Goal: Information Seeking & Learning: Learn about a topic

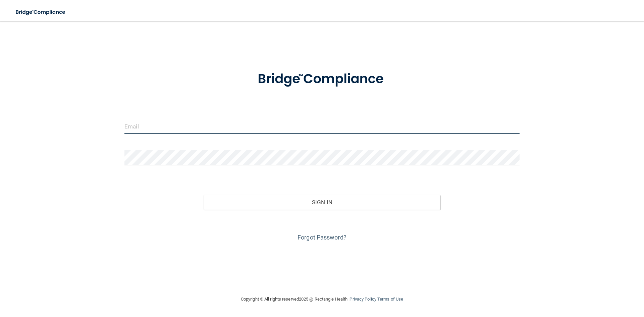
click at [226, 134] on input "email" at bounding box center [322, 126] width 395 height 15
type input "[EMAIL_ADDRESS][PERSON_NAME][DOMAIN_NAME]"
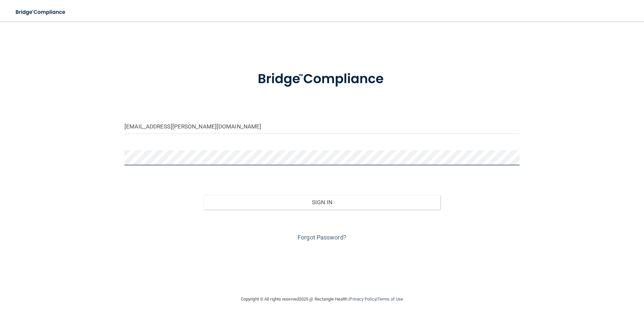
click at [204, 195] on button "Sign In" at bounding box center [322, 202] width 237 height 15
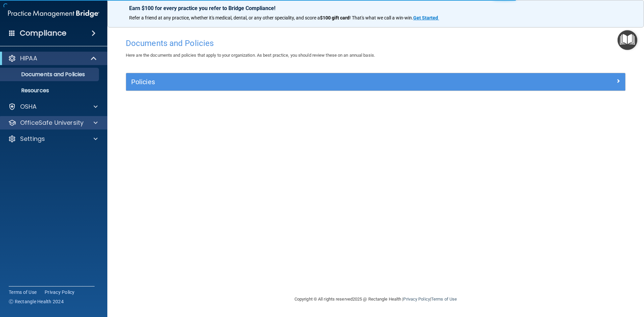
click at [86, 118] on div "OfficeSafe University" at bounding box center [54, 122] width 108 height 13
click at [86, 122] on div at bounding box center [94, 123] width 17 height 8
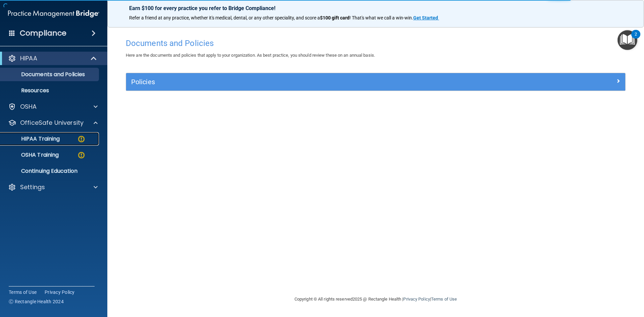
click at [79, 141] on img at bounding box center [81, 139] width 8 height 8
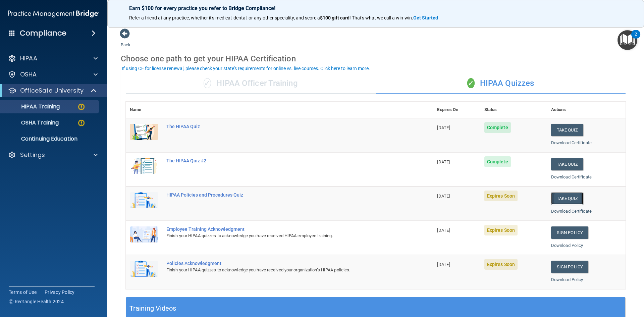
click at [558, 199] on button "Take Quiz" at bounding box center [567, 198] width 32 height 12
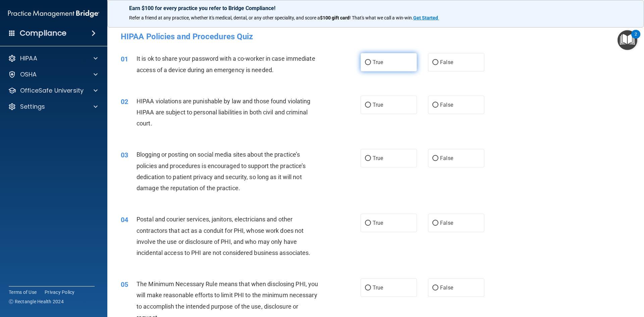
click at [407, 62] on label "True" at bounding box center [389, 62] width 56 height 18
click at [371, 62] on input "True" at bounding box center [368, 62] width 6 height 5
radio input "true"
click at [383, 108] on label "True" at bounding box center [389, 105] width 56 height 18
click at [371, 108] on input "True" at bounding box center [368, 105] width 6 height 5
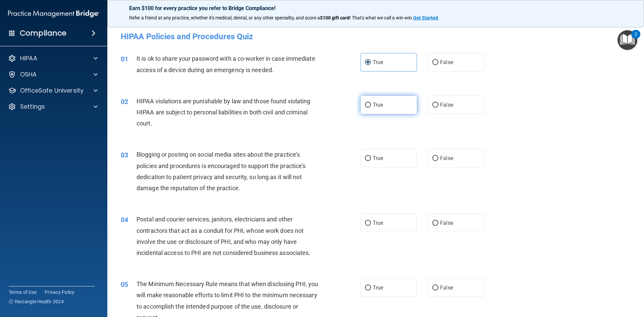
radio input "true"
click at [458, 158] on label "False" at bounding box center [456, 158] width 56 height 18
click at [439, 158] on input "False" at bounding box center [436, 158] width 6 height 5
radio input "true"
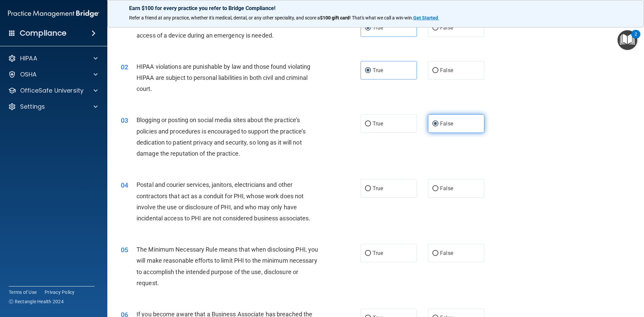
scroll to position [67, 0]
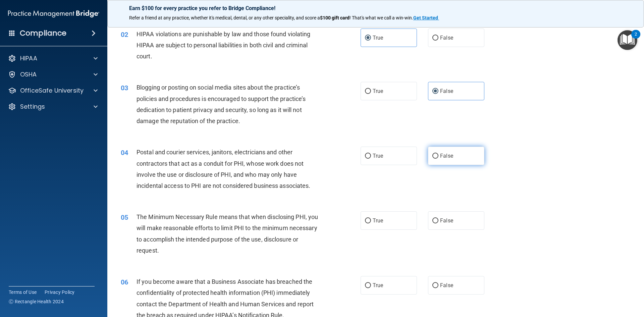
click at [452, 156] on label "False" at bounding box center [456, 156] width 56 height 18
click at [439, 156] on input "False" at bounding box center [436, 156] width 6 height 5
radio input "true"
click at [453, 213] on label "False" at bounding box center [456, 220] width 56 height 18
click at [439, 219] on input "False" at bounding box center [436, 221] width 6 height 5
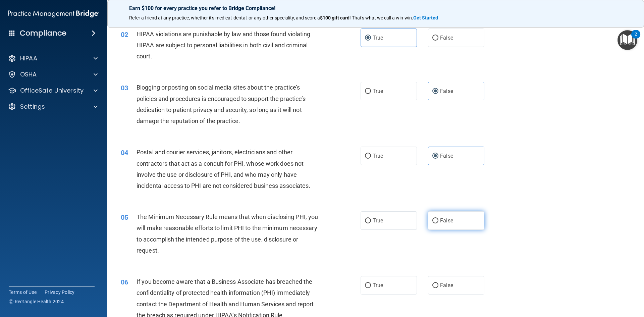
radio input "true"
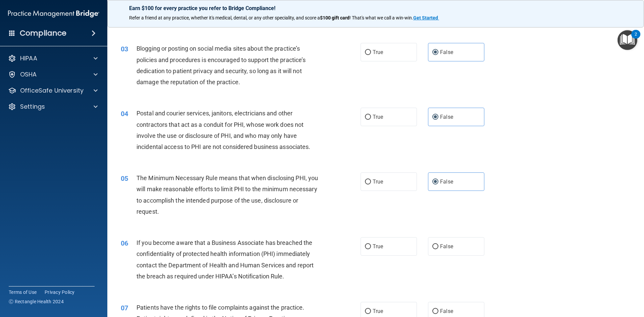
scroll to position [168, 0]
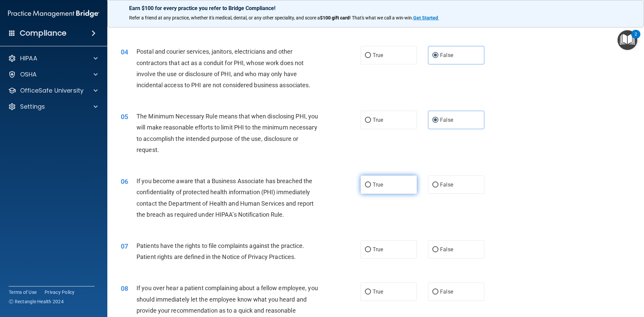
click at [394, 187] on label "True" at bounding box center [389, 185] width 56 height 18
click at [371, 187] on input "True" at bounding box center [368, 185] width 6 height 5
radio input "true"
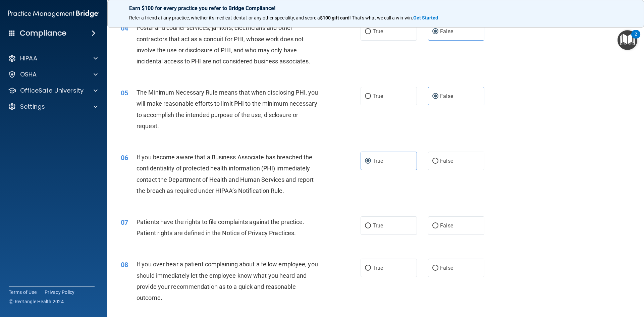
scroll to position [235, 0]
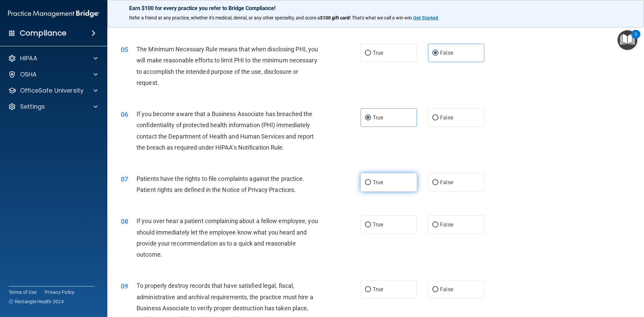
click at [381, 179] on label "True" at bounding box center [389, 182] width 56 height 18
click at [371, 180] on input "True" at bounding box center [368, 182] width 6 height 5
radio input "true"
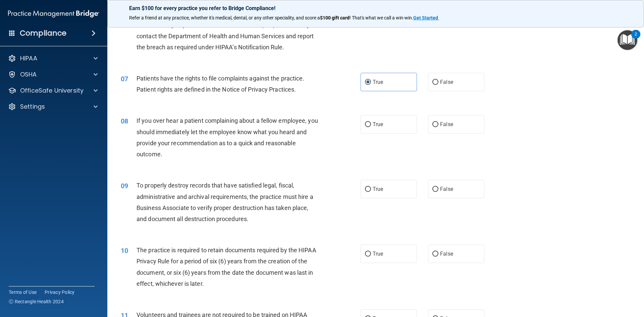
scroll to position [336, 0]
click at [402, 126] on label "True" at bounding box center [389, 124] width 56 height 18
click at [371, 126] on input "True" at bounding box center [368, 124] width 6 height 5
radio input "true"
drag, startPoint x: 472, startPoint y: 186, endPoint x: 460, endPoint y: 212, distance: 28.8
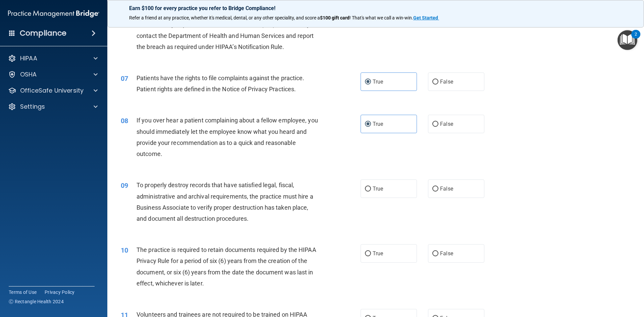
click at [472, 186] on label "False" at bounding box center [456, 189] width 56 height 18
click at [439, 187] on input "False" at bounding box center [436, 189] width 6 height 5
radio input "true"
click at [454, 256] on label "False" at bounding box center [456, 253] width 56 height 18
click at [439, 256] on input "False" at bounding box center [436, 253] width 6 height 5
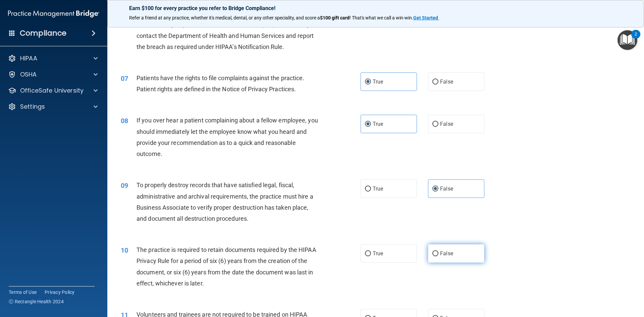
radio input "true"
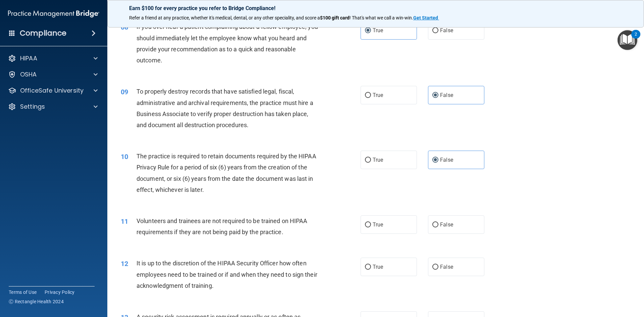
scroll to position [436, 0]
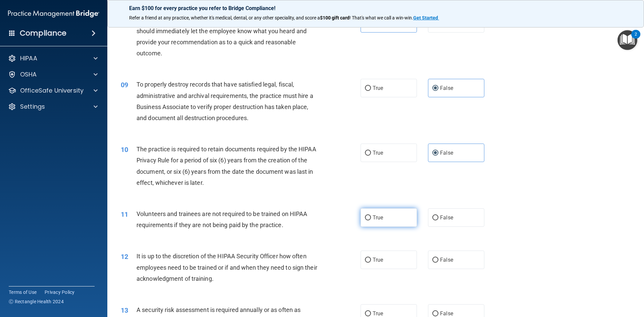
click at [392, 213] on label "True" at bounding box center [389, 217] width 56 height 18
click at [371, 215] on input "True" at bounding box center [368, 217] width 6 height 5
radio input "true"
click at [402, 258] on label "True" at bounding box center [389, 260] width 56 height 18
click at [371, 258] on input "True" at bounding box center [368, 260] width 6 height 5
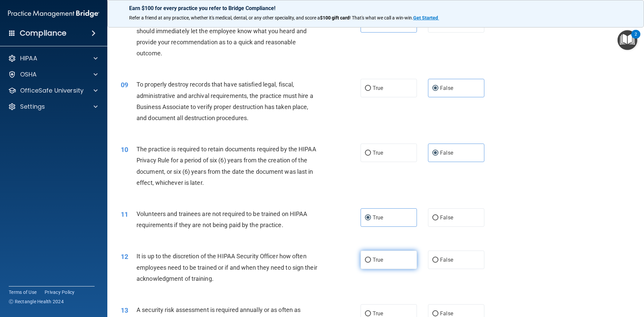
radio input "true"
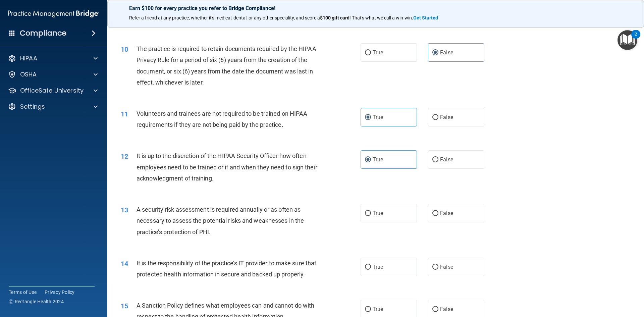
scroll to position [537, 0]
click at [404, 213] on label "True" at bounding box center [389, 213] width 56 height 18
click at [371, 213] on input "True" at bounding box center [368, 213] width 6 height 5
radio input "true"
click at [453, 260] on label "False" at bounding box center [456, 266] width 56 height 18
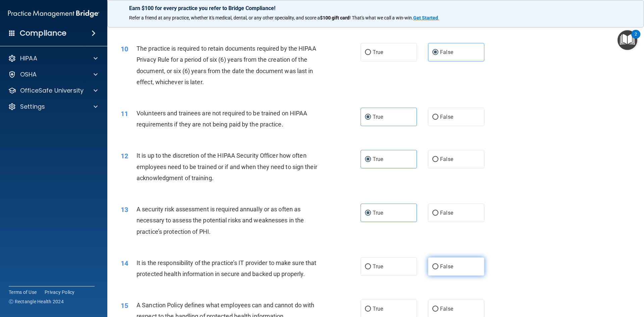
click at [439, 265] on input "False" at bounding box center [436, 267] width 6 height 5
radio input "true"
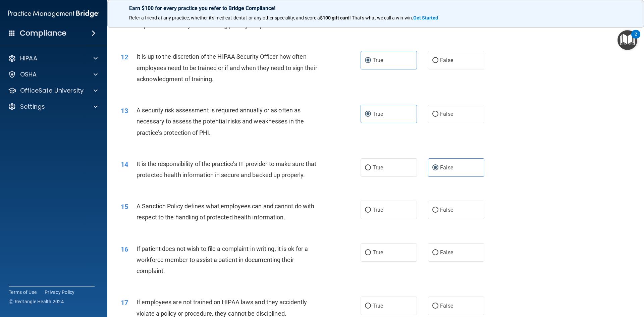
scroll to position [638, 0]
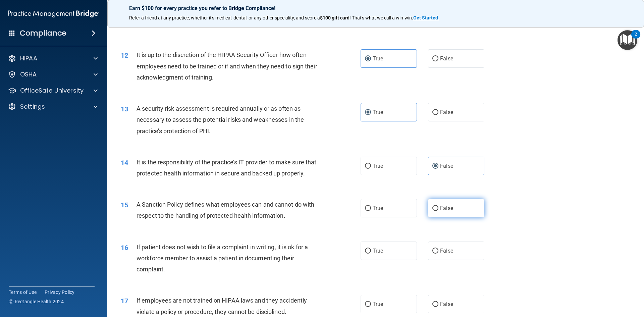
click at [448, 211] on span "False" at bounding box center [446, 208] width 13 height 6
click at [439, 211] on input "False" at bounding box center [436, 208] width 6 height 5
radio input "true"
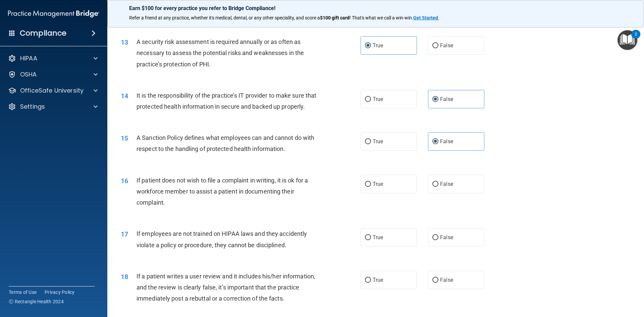
scroll to position [705, 0]
click at [397, 193] on label "True" at bounding box center [389, 184] width 56 height 18
click at [371, 187] on input "True" at bounding box center [368, 184] width 6 height 5
radio input "true"
click at [401, 246] on label "True" at bounding box center [389, 237] width 56 height 18
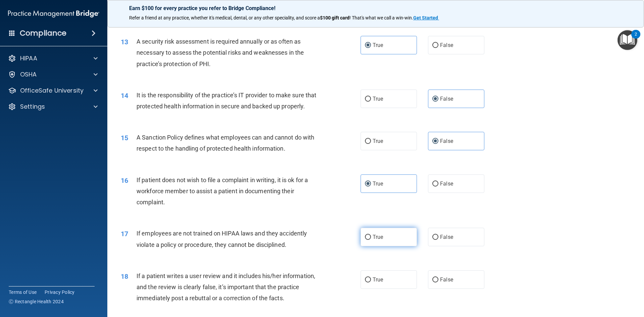
click at [371, 240] on input "True" at bounding box center [368, 237] width 6 height 5
radio input "true"
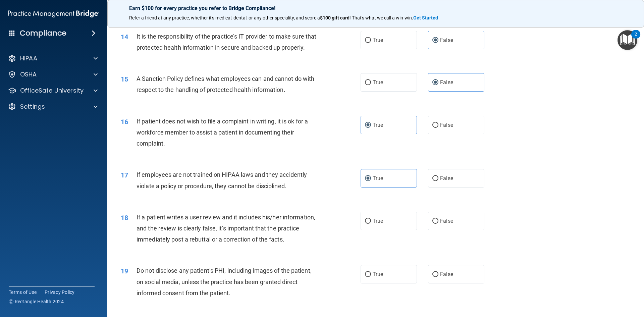
scroll to position [772, 0]
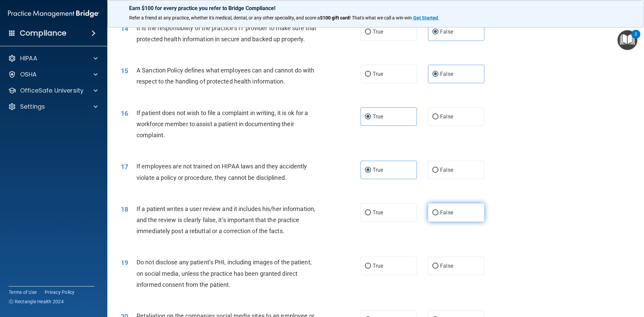
click at [457, 222] on label "False" at bounding box center [456, 212] width 56 height 18
click at [439, 215] on input "False" at bounding box center [436, 212] width 6 height 5
radio input "true"
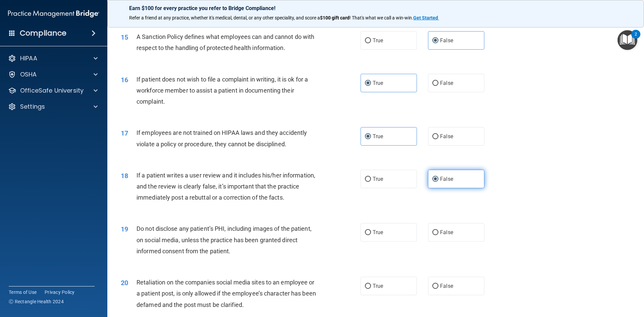
scroll to position [839, 0]
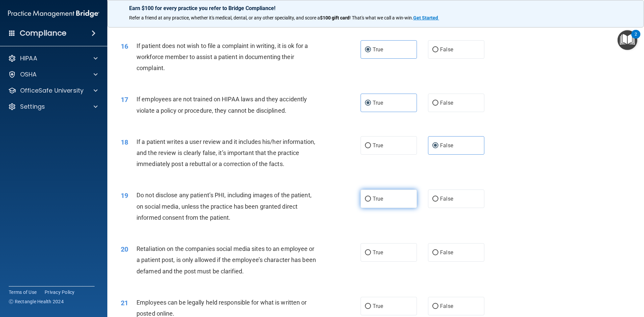
click at [390, 208] on label "True" at bounding box center [389, 199] width 56 height 18
click at [371, 202] on input "True" at bounding box center [368, 199] width 6 height 5
radio input "true"
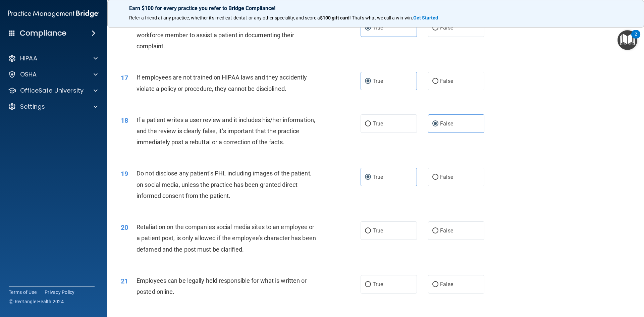
scroll to position [873, 0]
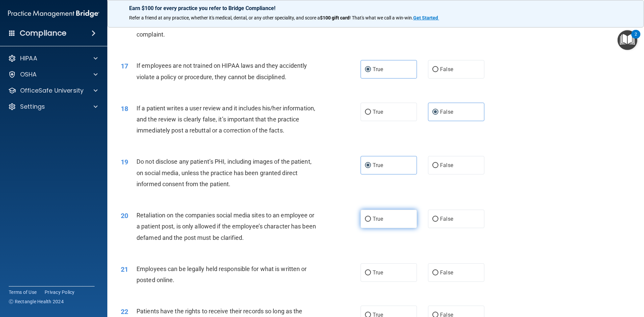
click at [399, 228] on label "True" at bounding box center [389, 219] width 56 height 18
click at [371, 222] on input "True" at bounding box center [368, 219] width 6 height 5
radio input "true"
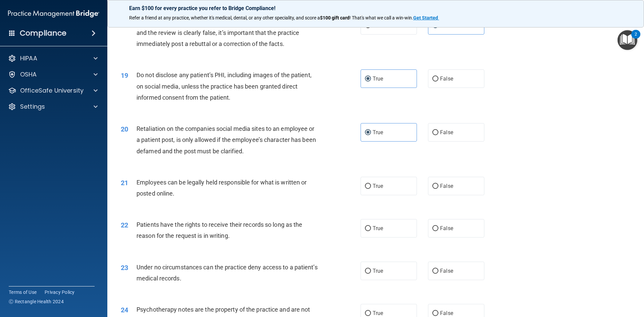
scroll to position [1007, 0]
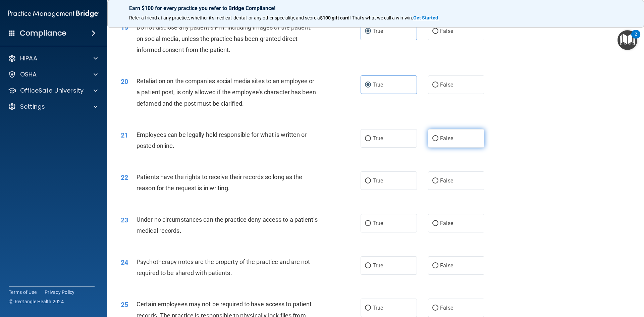
click at [452, 148] on label "False" at bounding box center [456, 138] width 56 height 18
click at [439, 141] on input "False" at bounding box center [436, 138] width 6 height 5
radio input "true"
click at [385, 190] on label "True" at bounding box center [389, 181] width 56 height 18
click at [371, 184] on input "True" at bounding box center [368, 181] width 6 height 5
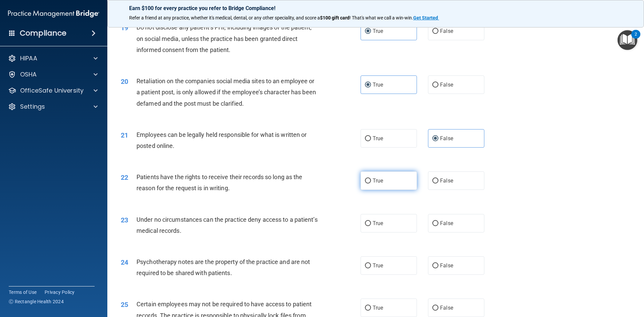
radio input "true"
click at [440, 227] on span "False" at bounding box center [446, 223] width 13 height 6
click at [439, 226] on input "False" at bounding box center [436, 223] width 6 height 5
radio input "true"
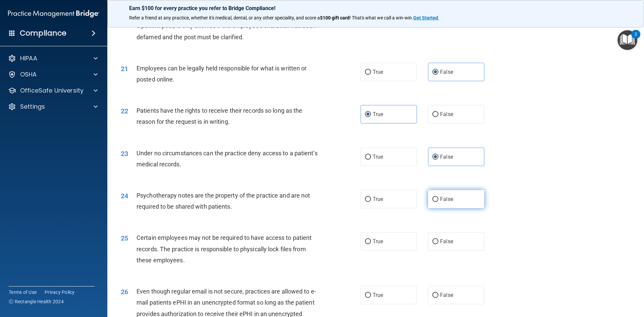
scroll to position [1074, 0]
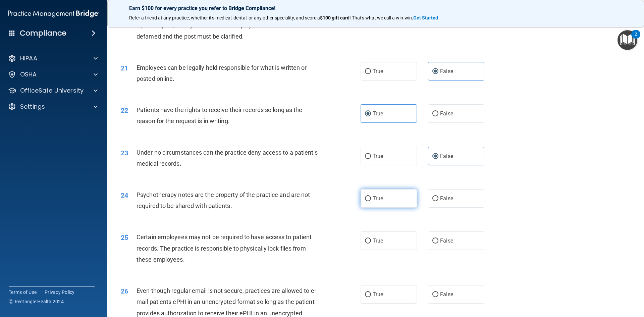
click at [375, 202] on span "True" at bounding box center [378, 198] width 10 height 6
click at [371, 201] on input "True" at bounding box center [368, 198] width 6 height 5
radio input "true"
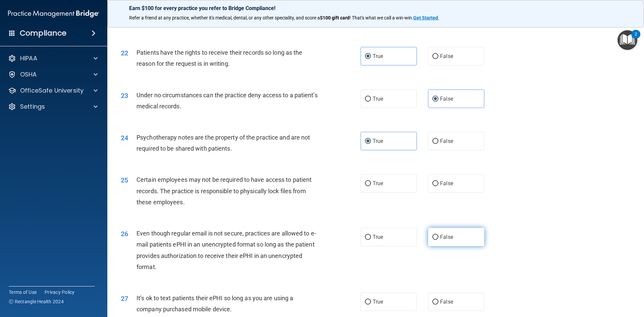
scroll to position [1141, 0]
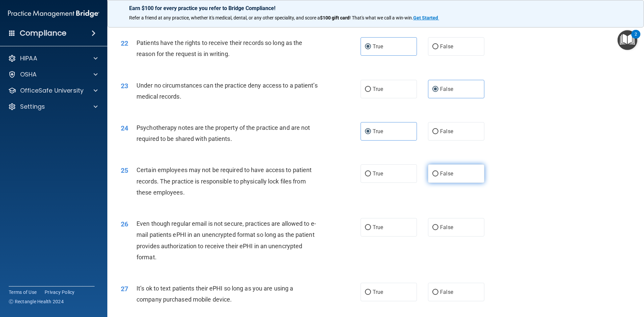
click at [440, 182] on label "False" at bounding box center [456, 173] width 56 height 18
click at [439, 177] on input "False" at bounding box center [436, 174] width 6 height 5
radio input "true"
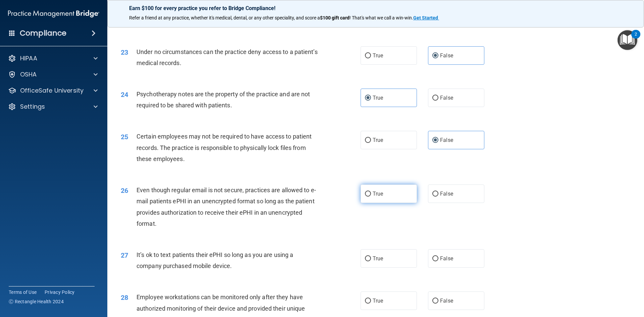
scroll to position [1208, 0]
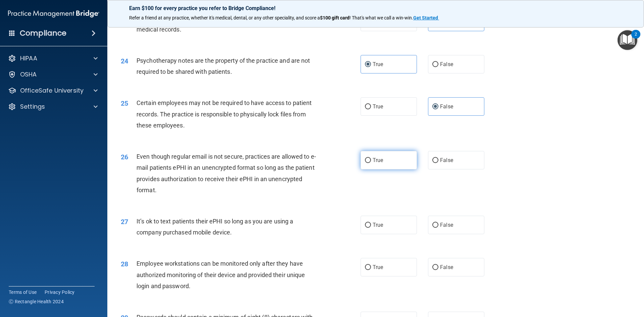
click at [388, 170] on label "True" at bounding box center [389, 160] width 56 height 18
click at [371, 163] on input "True" at bounding box center [368, 160] width 6 height 5
radio input "true"
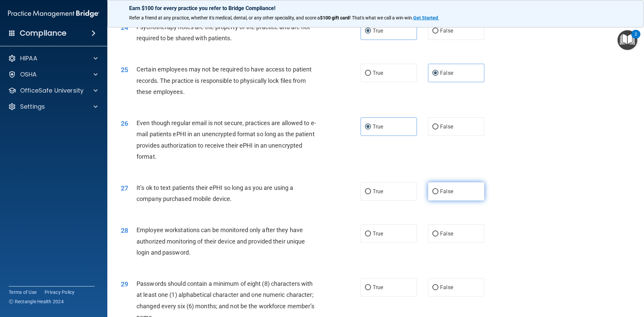
click at [471, 201] on label "False" at bounding box center [456, 191] width 56 height 18
click at [439, 194] on input "False" at bounding box center [436, 191] width 6 height 5
radio input "true"
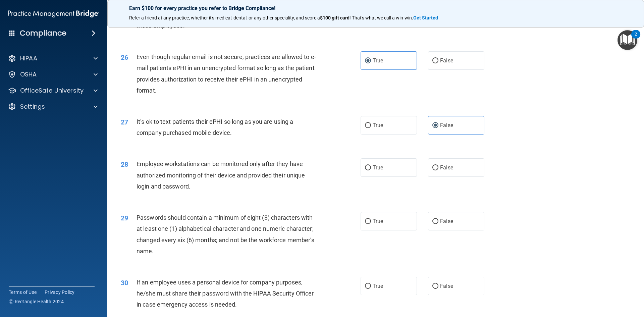
scroll to position [1309, 0]
click at [453, 176] on label "False" at bounding box center [456, 166] width 56 height 18
click at [439, 170] on input "False" at bounding box center [436, 166] width 6 height 5
radio input "true"
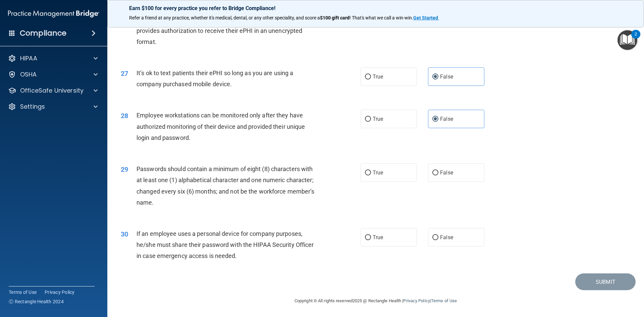
scroll to position [1368, 0]
click at [398, 174] on label "True" at bounding box center [389, 172] width 56 height 18
click at [371, 174] on input "True" at bounding box center [368, 173] width 6 height 5
radio input "true"
click at [453, 230] on label "False" at bounding box center [456, 237] width 56 height 18
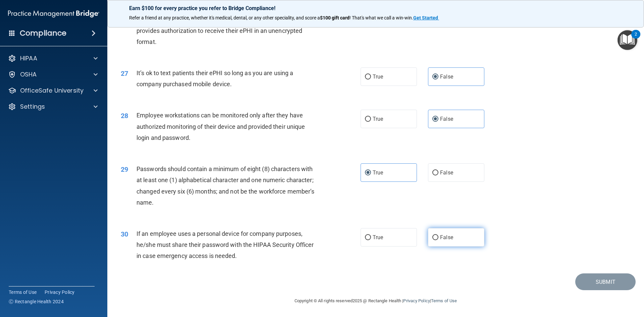
click at [439, 235] on input "False" at bounding box center [436, 237] width 6 height 5
radio input "true"
click at [618, 286] on button "Submit" at bounding box center [606, 282] width 60 height 17
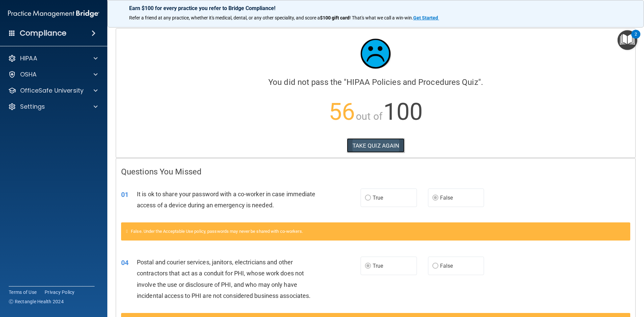
click at [385, 149] on button "TAKE QUIZ AGAIN" at bounding box center [376, 145] width 58 height 15
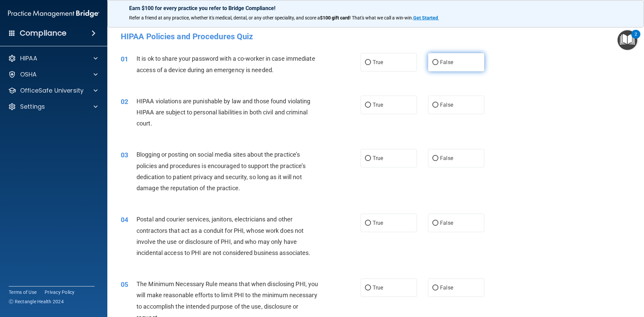
click at [455, 70] on label "False" at bounding box center [456, 62] width 56 height 18
click at [439, 65] on input "False" at bounding box center [436, 62] width 6 height 5
radio input "true"
click at [389, 110] on label "True" at bounding box center [389, 105] width 56 height 18
click at [371, 108] on input "True" at bounding box center [368, 105] width 6 height 5
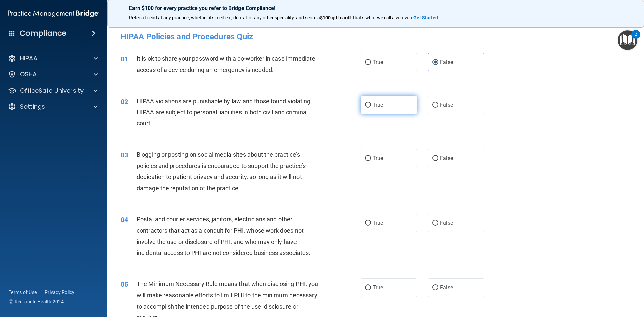
radio input "true"
click at [445, 154] on label "False" at bounding box center [456, 158] width 56 height 18
click at [439, 156] on input "False" at bounding box center [436, 158] width 6 height 5
radio input "true"
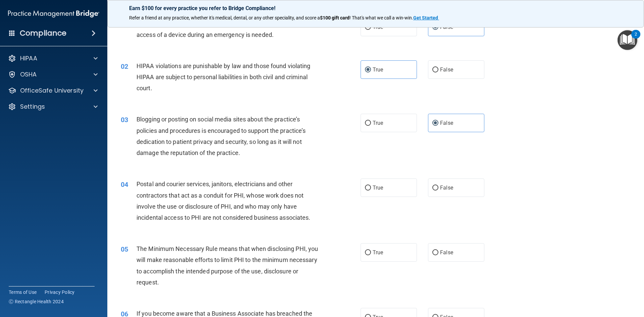
scroll to position [101, 0]
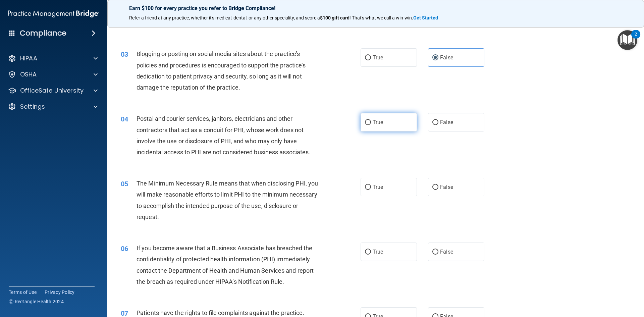
click at [393, 120] on label "True" at bounding box center [389, 122] width 56 height 18
click at [371, 120] on input "True" at bounding box center [368, 122] width 6 height 5
radio input "true"
click at [379, 190] on span "True" at bounding box center [378, 187] width 10 height 6
click at [371, 190] on input "True" at bounding box center [368, 187] width 6 height 5
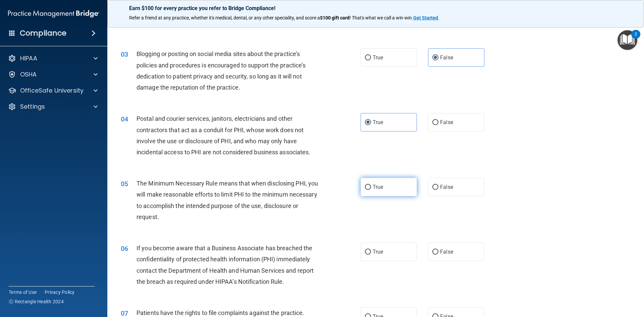
radio input "true"
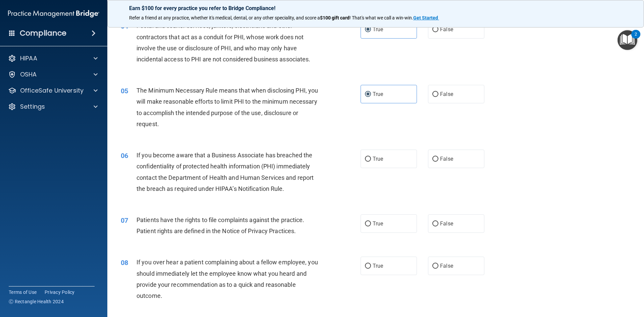
scroll to position [201, 0]
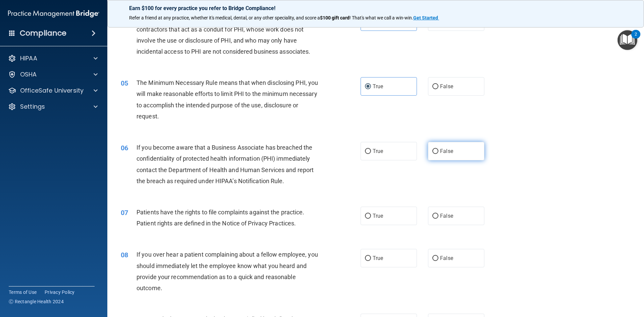
click at [449, 153] on span "False" at bounding box center [446, 151] width 13 height 6
click at [439, 153] on input "False" at bounding box center [436, 151] width 6 height 5
radio input "true"
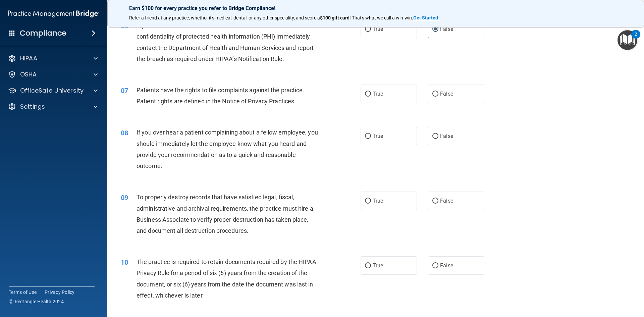
scroll to position [336, 0]
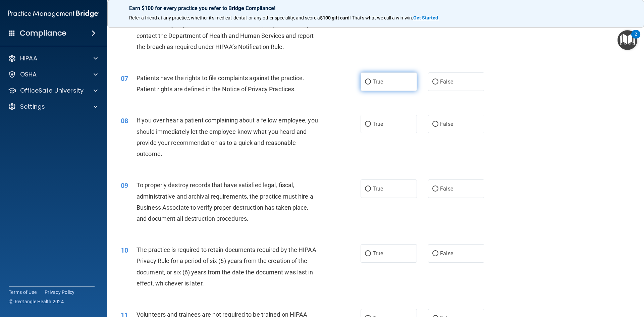
click at [397, 86] on label "True" at bounding box center [389, 82] width 56 height 18
click at [371, 85] on input "True" at bounding box center [368, 82] width 6 height 5
radio input "true"
click at [446, 128] on label "False" at bounding box center [456, 124] width 56 height 18
click at [439, 127] on input "False" at bounding box center [436, 124] width 6 height 5
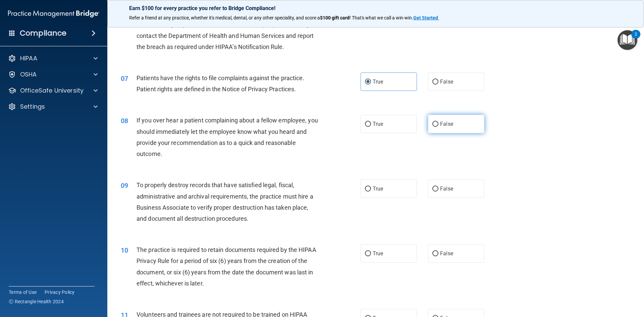
radio input "true"
click at [441, 194] on label "False" at bounding box center [456, 189] width 56 height 18
click at [439, 192] on input "False" at bounding box center [436, 189] width 6 height 5
radio input "true"
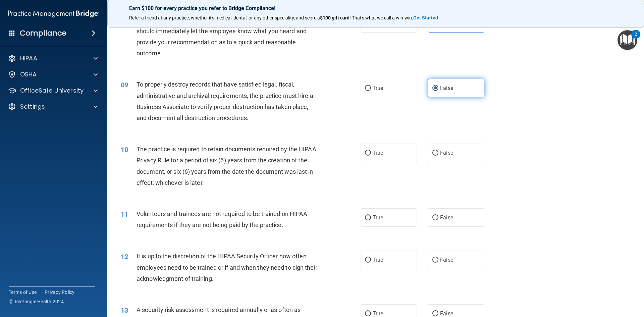
scroll to position [470, 0]
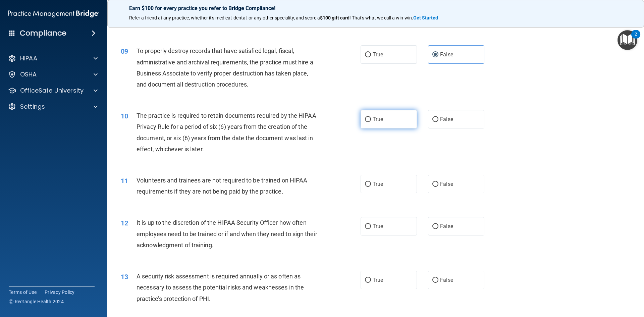
click at [402, 121] on label "True" at bounding box center [389, 119] width 56 height 18
click at [371, 121] on input "True" at bounding box center [368, 119] width 6 height 5
radio input "true"
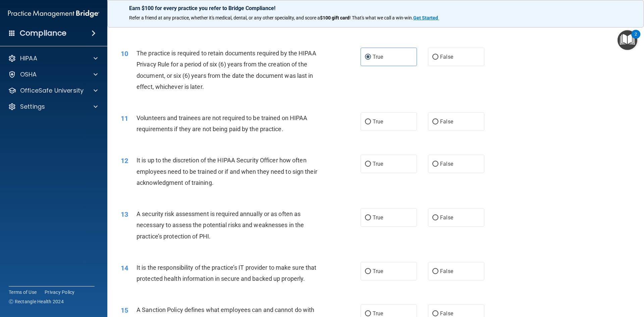
scroll to position [571, 0]
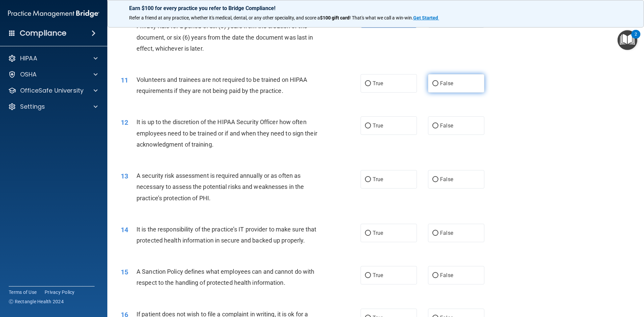
click at [459, 84] on label "False" at bounding box center [456, 83] width 56 height 18
click at [439, 84] on input "False" at bounding box center [436, 83] width 6 height 5
radio input "true"
click at [452, 130] on label "False" at bounding box center [456, 125] width 56 height 18
click at [439, 129] on input "False" at bounding box center [436, 126] width 6 height 5
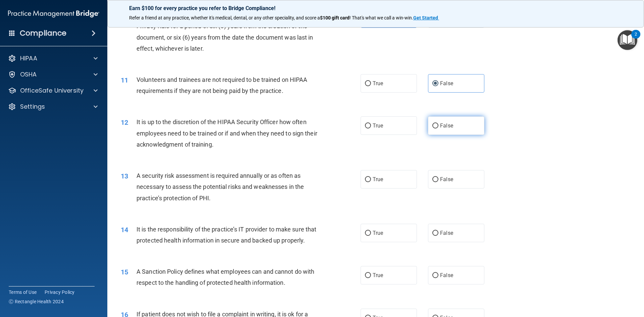
radio input "true"
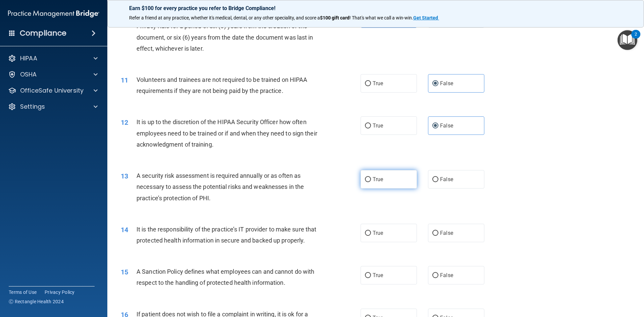
click at [391, 183] on label "True" at bounding box center [389, 179] width 56 height 18
click at [371, 182] on input "True" at bounding box center [368, 179] width 6 height 5
radio input "true"
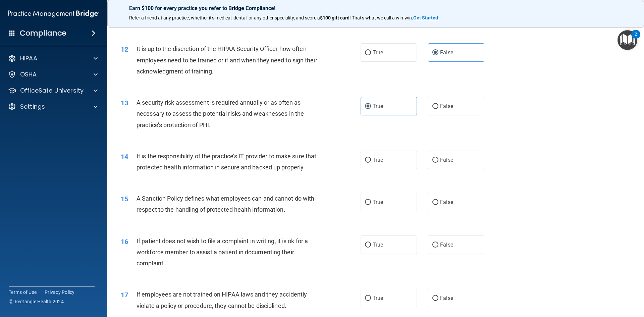
scroll to position [671, 0]
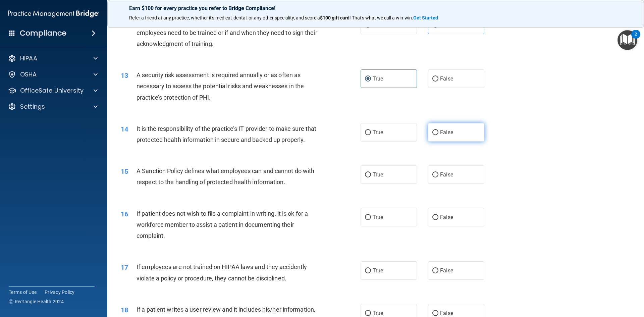
click at [462, 132] on label "False" at bounding box center [456, 132] width 56 height 18
click at [439, 132] on input "False" at bounding box center [436, 132] width 6 height 5
radio input "true"
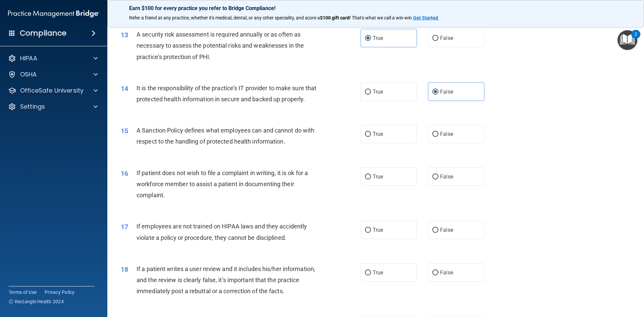
scroll to position [738, 0]
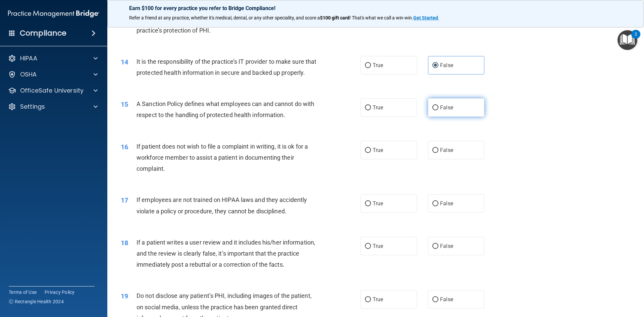
click at [454, 110] on label "False" at bounding box center [456, 107] width 56 height 18
click at [439, 110] on input "False" at bounding box center [436, 107] width 6 height 5
radio input "true"
click at [399, 159] on label "True" at bounding box center [389, 150] width 56 height 18
click at [371, 153] on input "True" at bounding box center [368, 150] width 6 height 5
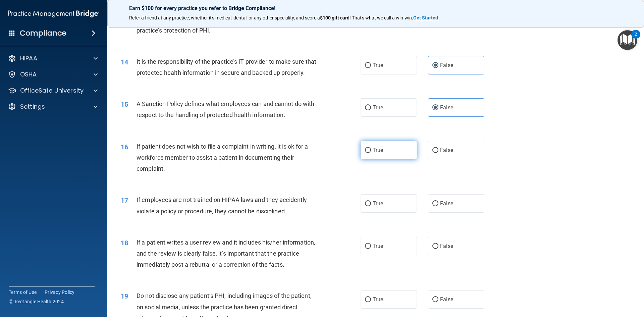
radio input "true"
drag, startPoint x: 457, startPoint y: 216, endPoint x: 460, endPoint y: 214, distance: 3.9
click at [457, 213] on label "False" at bounding box center [456, 203] width 56 height 18
click at [439, 206] on input "False" at bounding box center [436, 203] width 6 height 5
radio input "true"
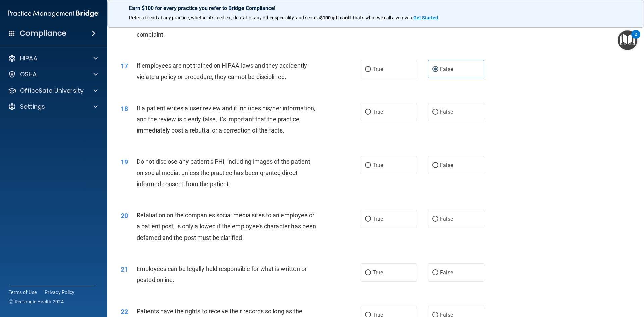
scroll to position [906, 0]
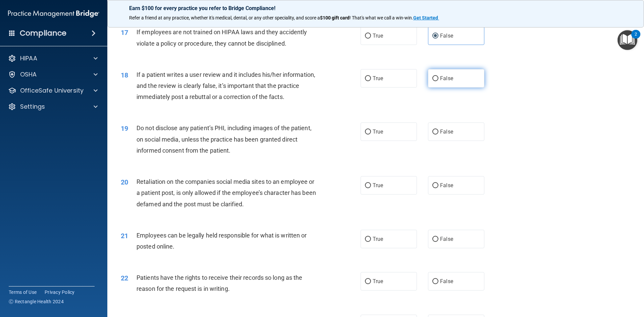
click at [441, 88] on label "False" at bounding box center [456, 78] width 56 height 18
click at [439, 81] on input "False" at bounding box center [436, 78] width 6 height 5
radio input "true"
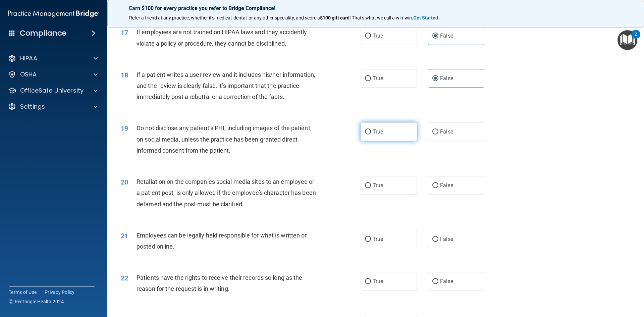
click at [413, 137] on label "True" at bounding box center [389, 132] width 56 height 18
click at [371, 135] on input "True" at bounding box center [368, 132] width 6 height 5
radio input "true"
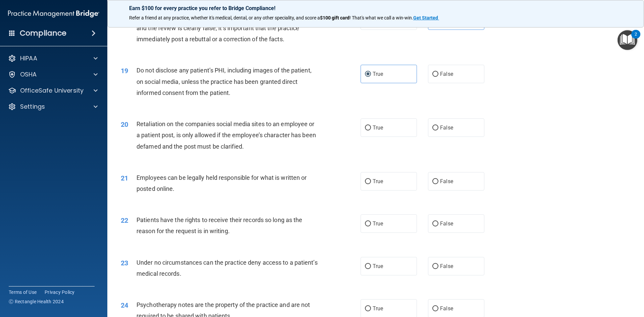
scroll to position [1007, 0]
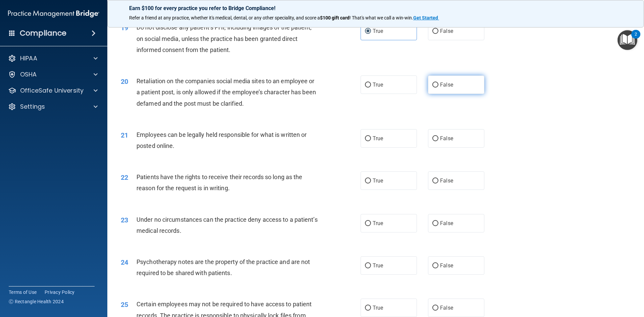
click at [467, 94] on label "False" at bounding box center [456, 85] width 56 height 18
click at [439, 88] on input "False" at bounding box center [436, 85] width 6 height 5
radio input "true"
click at [363, 148] on label "True" at bounding box center [389, 138] width 56 height 18
click at [365, 141] on input "True" at bounding box center [368, 138] width 6 height 5
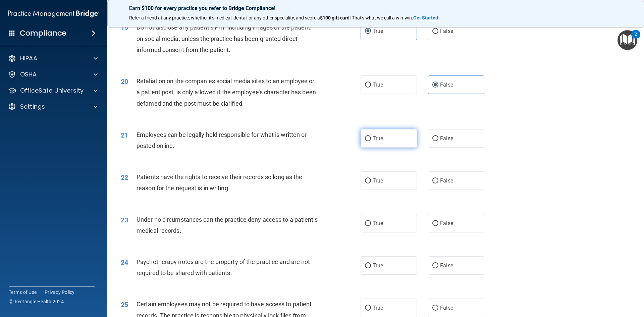
radio input "true"
click at [450, 190] on label "False" at bounding box center [456, 181] width 56 height 18
click at [439, 184] on input "False" at bounding box center [436, 181] width 6 height 5
radio input "true"
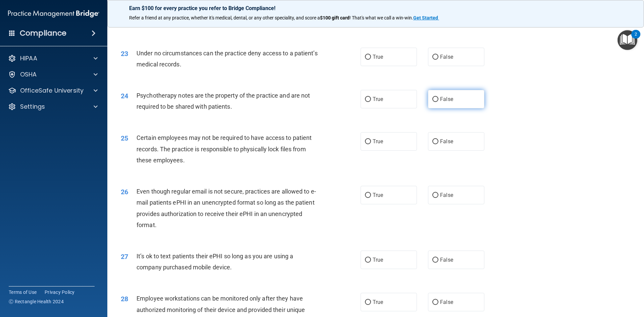
scroll to position [1175, 0]
click at [459, 107] on label "False" at bounding box center [456, 98] width 56 height 18
click at [439, 101] on input "False" at bounding box center [436, 98] width 6 height 5
radio input "true"
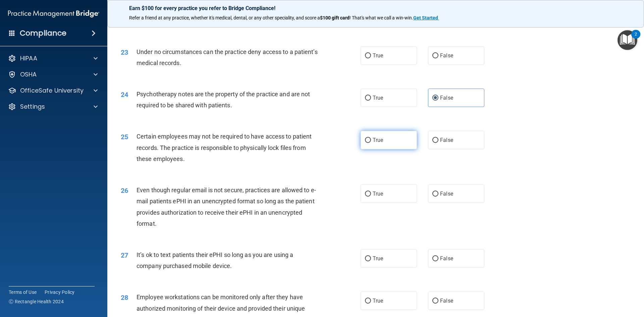
click at [397, 149] on label "True" at bounding box center [389, 140] width 56 height 18
click at [371, 143] on input "True" at bounding box center [368, 140] width 6 height 5
radio input "true"
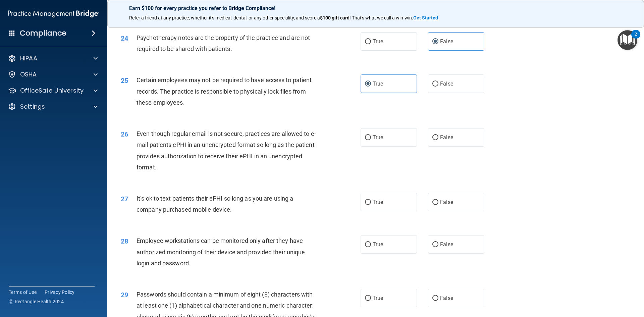
scroll to position [1242, 0]
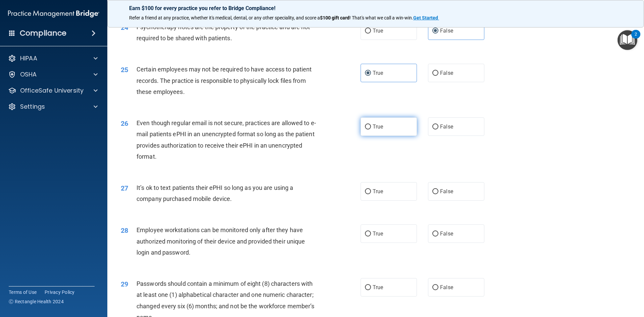
click at [388, 136] on label "True" at bounding box center [389, 126] width 56 height 18
click at [371, 130] on input "True" at bounding box center [368, 127] width 6 height 5
radio input "true"
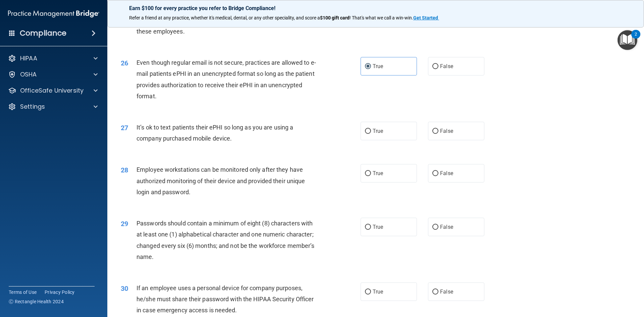
scroll to position [1309, 0]
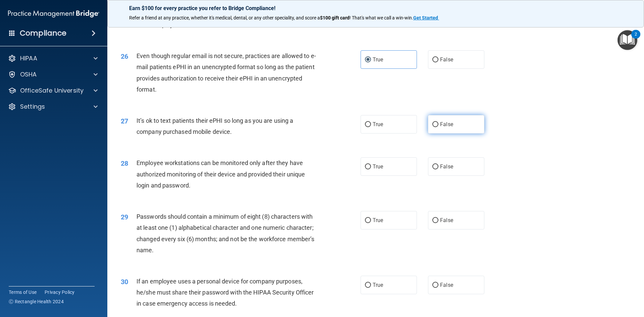
click at [444, 134] on label "False" at bounding box center [456, 124] width 56 height 18
click at [439, 127] on input "False" at bounding box center [436, 124] width 6 height 5
radio input "true"
click at [450, 176] on label "False" at bounding box center [456, 166] width 56 height 18
click at [439, 170] on input "False" at bounding box center [436, 166] width 6 height 5
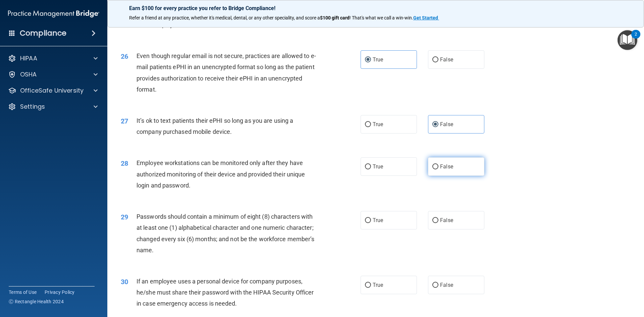
radio input "true"
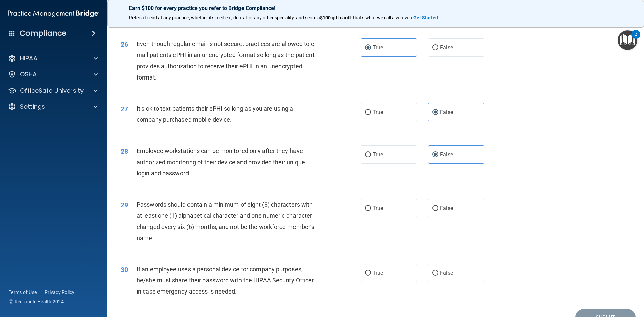
scroll to position [1343, 0]
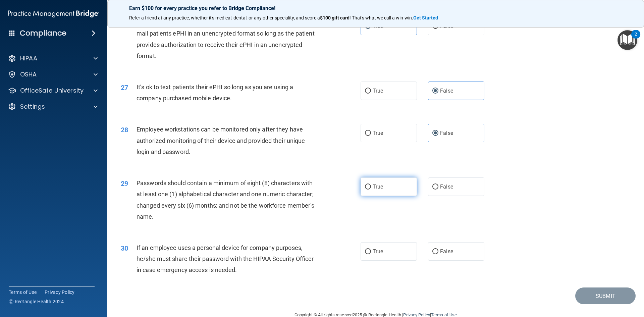
click at [401, 196] on label "True" at bounding box center [389, 187] width 56 height 18
click at [371, 190] on input "True" at bounding box center [368, 187] width 6 height 5
radio input "true"
click at [458, 261] on label "False" at bounding box center [456, 251] width 56 height 18
click at [439, 254] on input "False" at bounding box center [436, 251] width 6 height 5
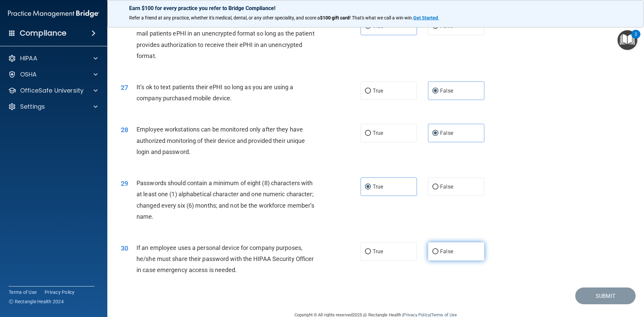
radio input "true"
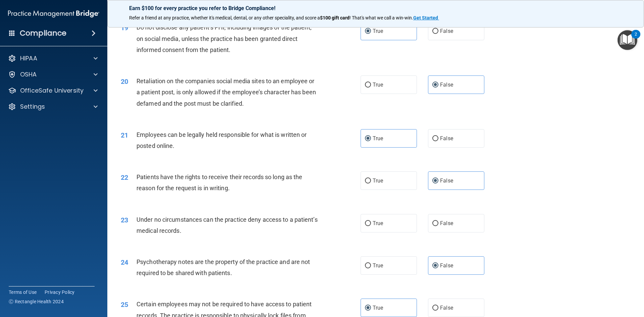
scroll to position [1041, 0]
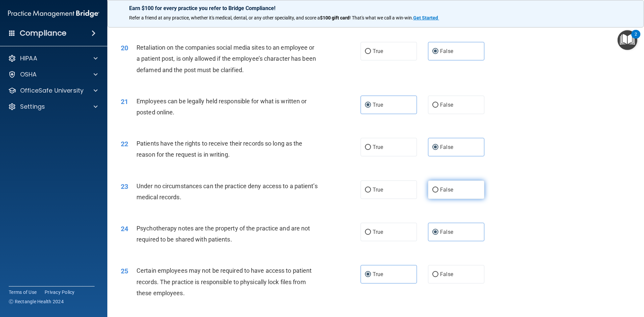
click at [462, 199] on label "False" at bounding box center [456, 190] width 56 height 18
click at [439, 193] on input "False" at bounding box center [436, 190] width 6 height 5
radio input "true"
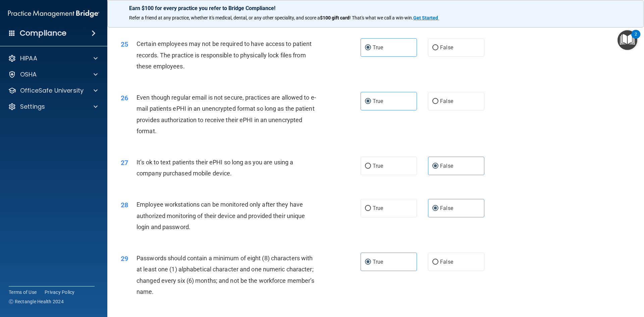
scroll to position [1343, 0]
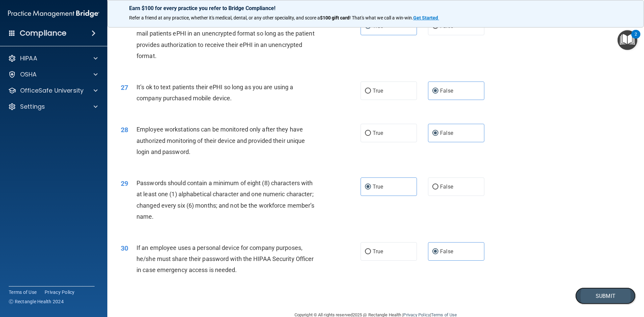
click at [622, 305] on button "Submit" at bounding box center [606, 296] width 60 height 17
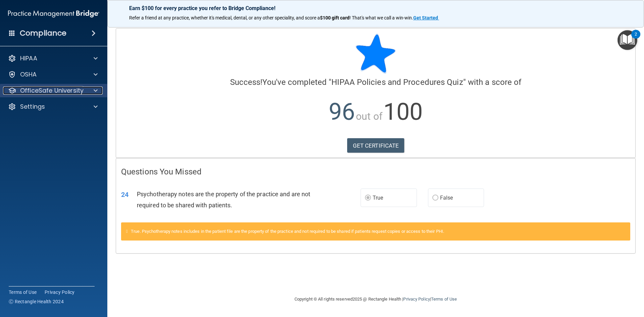
click at [83, 92] on p "OfficeSafe University" at bounding box center [51, 91] width 63 height 8
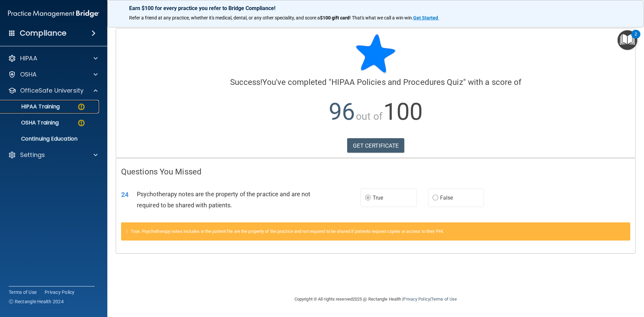
click at [76, 110] on div "HIPAA Training" at bounding box center [50, 106] width 92 height 7
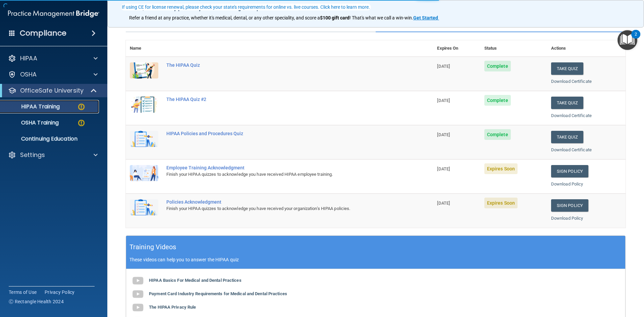
scroll to position [67, 0]
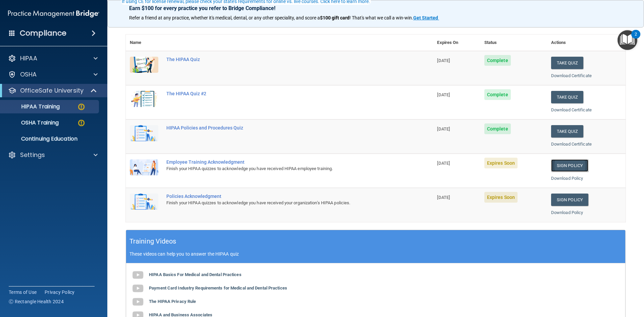
click at [571, 166] on link "Sign Policy" at bounding box center [569, 165] width 37 height 12
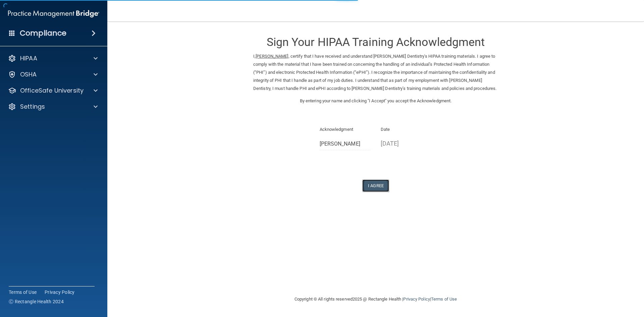
click at [378, 183] on button "I Agree" at bounding box center [376, 186] width 27 height 12
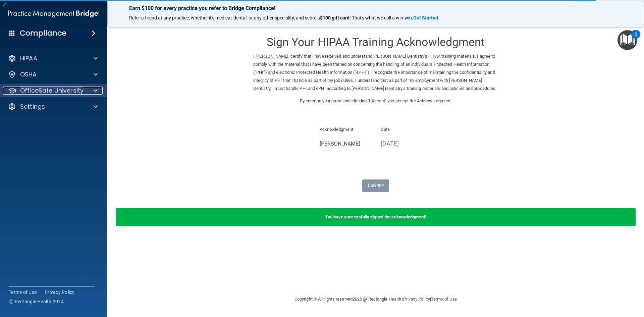
drag, startPoint x: 73, startPoint y: 90, endPoint x: 72, endPoint y: 94, distance: 3.8
click at [73, 90] on p "OfficeSafe University" at bounding box center [51, 91] width 63 height 8
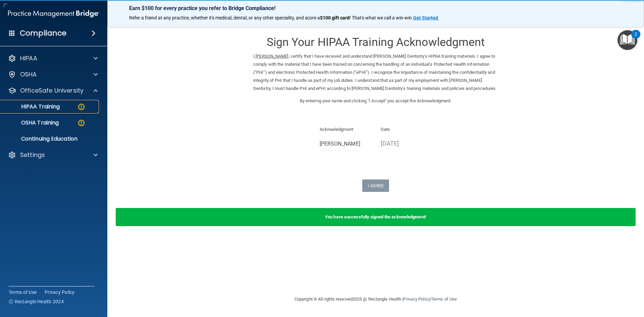
click at [75, 107] on div "HIPAA Training" at bounding box center [50, 106] width 92 height 7
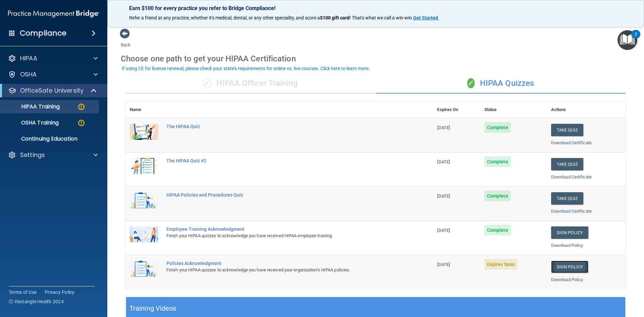
click at [564, 264] on link "Sign Policy" at bounding box center [569, 267] width 37 height 12
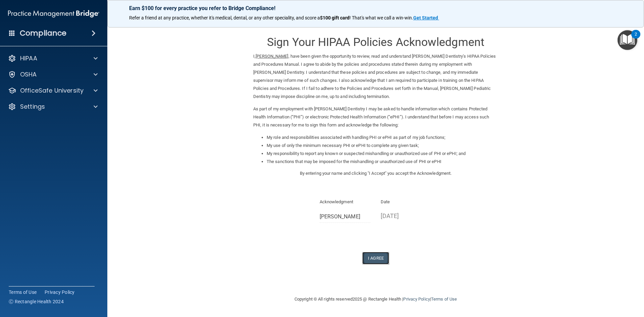
click at [381, 259] on button "I Agree" at bounding box center [376, 258] width 27 height 12
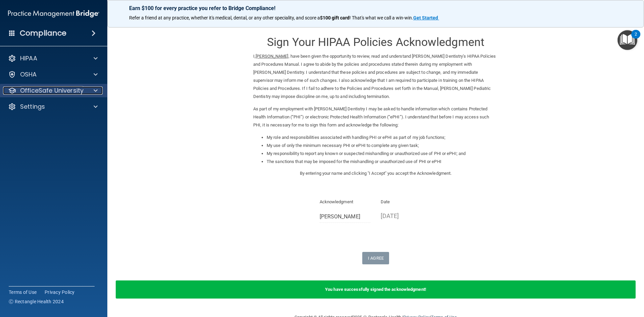
click at [60, 89] on p "OfficeSafe University" at bounding box center [51, 91] width 63 height 8
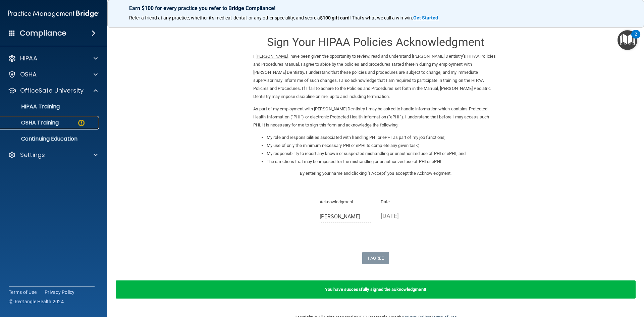
click at [88, 123] on div "OSHA Training" at bounding box center [50, 122] width 92 height 7
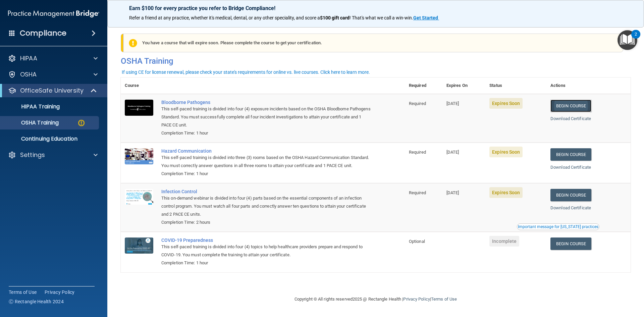
click at [582, 102] on link "Begin Course" at bounding box center [571, 106] width 41 height 12
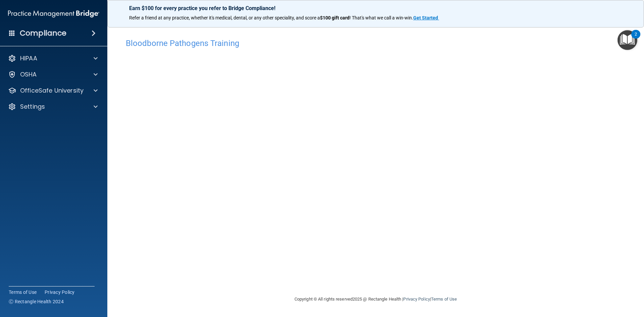
click at [220, 47] on h4 "Bloodborne Pathogens Training" at bounding box center [376, 43] width 500 height 9
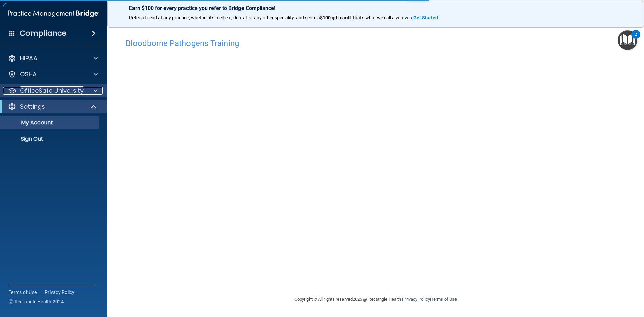
click at [74, 94] on p "OfficeSafe University" at bounding box center [51, 91] width 63 height 8
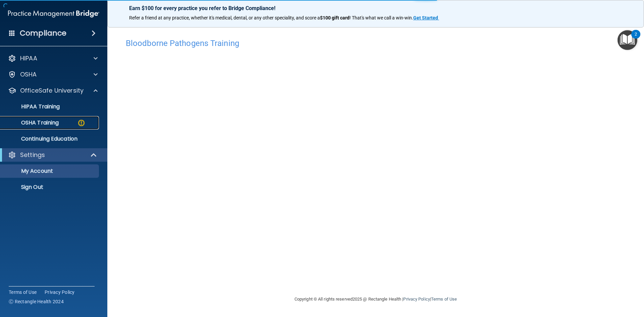
click at [64, 123] on div "OSHA Training" at bounding box center [50, 122] width 92 height 7
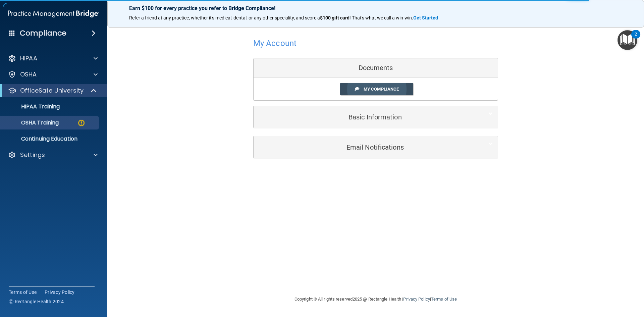
click at [399, 95] on link "My Compliance" at bounding box center [377, 89] width 74 height 12
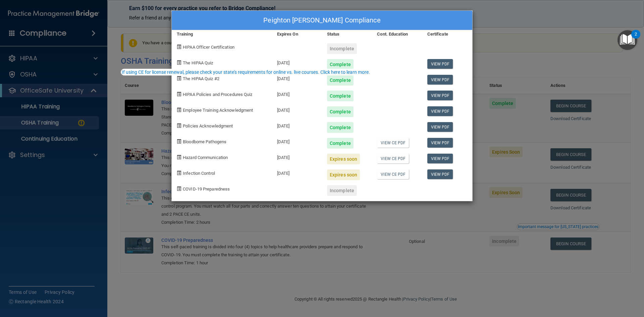
click at [569, 24] on div "Peighton Molina's Compliance Training Expires On Status Cont. Education Certifi…" at bounding box center [322, 158] width 644 height 317
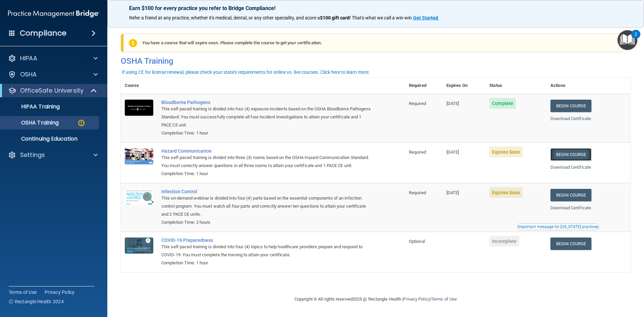
click at [585, 155] on link "Begin Course" at bounding box center [571, 154] width 41 height 12
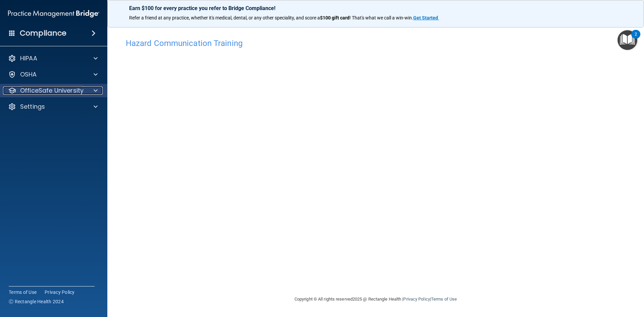
click at [100, 88] on div at bounding box center [94, 91] width 17 height 8
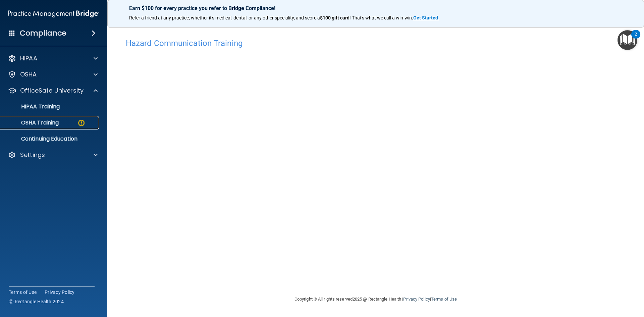
click at [76, 122] on div "OSHA Training" at bounding box center [50, 122] width 92 height 7
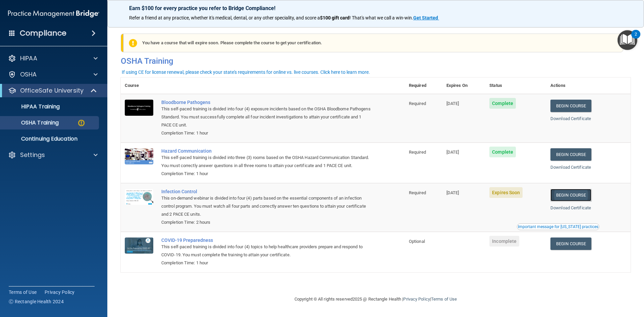
click at [581, 201] on link "Begin Course" at bounding box center [571, 195] width 41 height 12
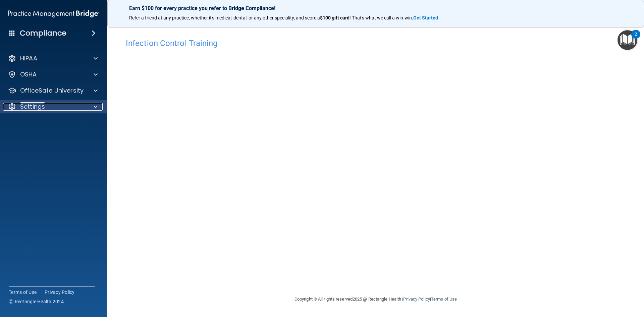
click at [36, 107] on p "Settings" at bounding box center [32, 107] width 25 height 8
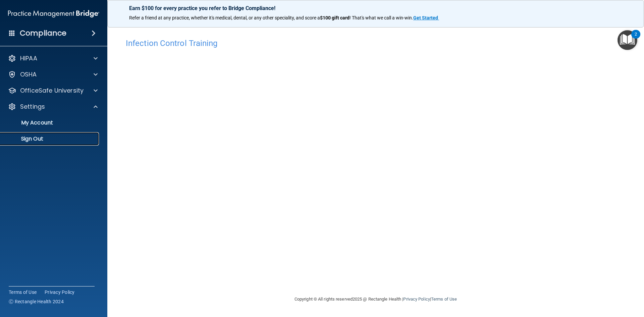
click at [60, 133] on link "Sign Out" at bounding box center [46, 138] width 106 height 13
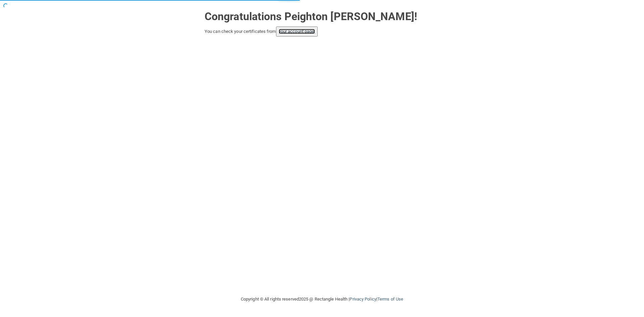
click at [312, 30] on link "your account page!" at bounding box center [297, 31] width 37 height 5
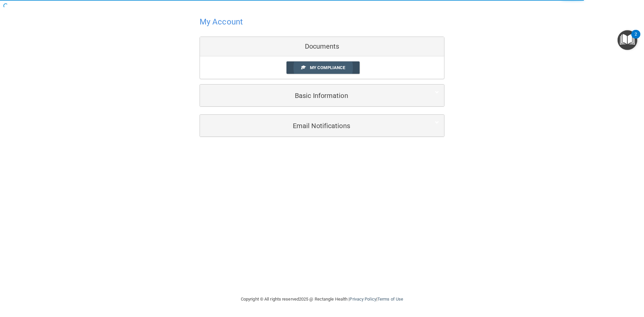
click at [341, 68] on span "My Compliance" at bounding box center [327, 67] width 35 height 5
